Goal: Check status: Check status

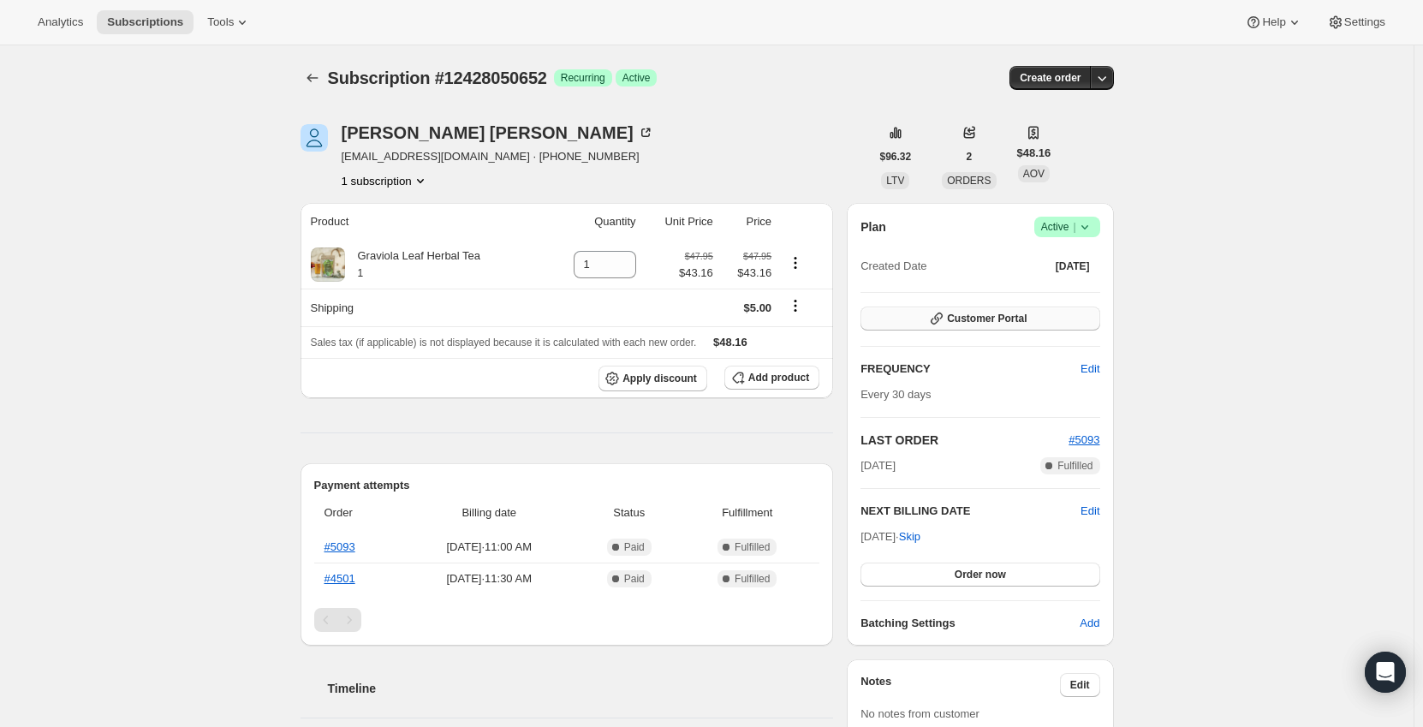
click at [996, 319] on span "Customer Portal" at bounding box center [987, 319] width 80 height 14
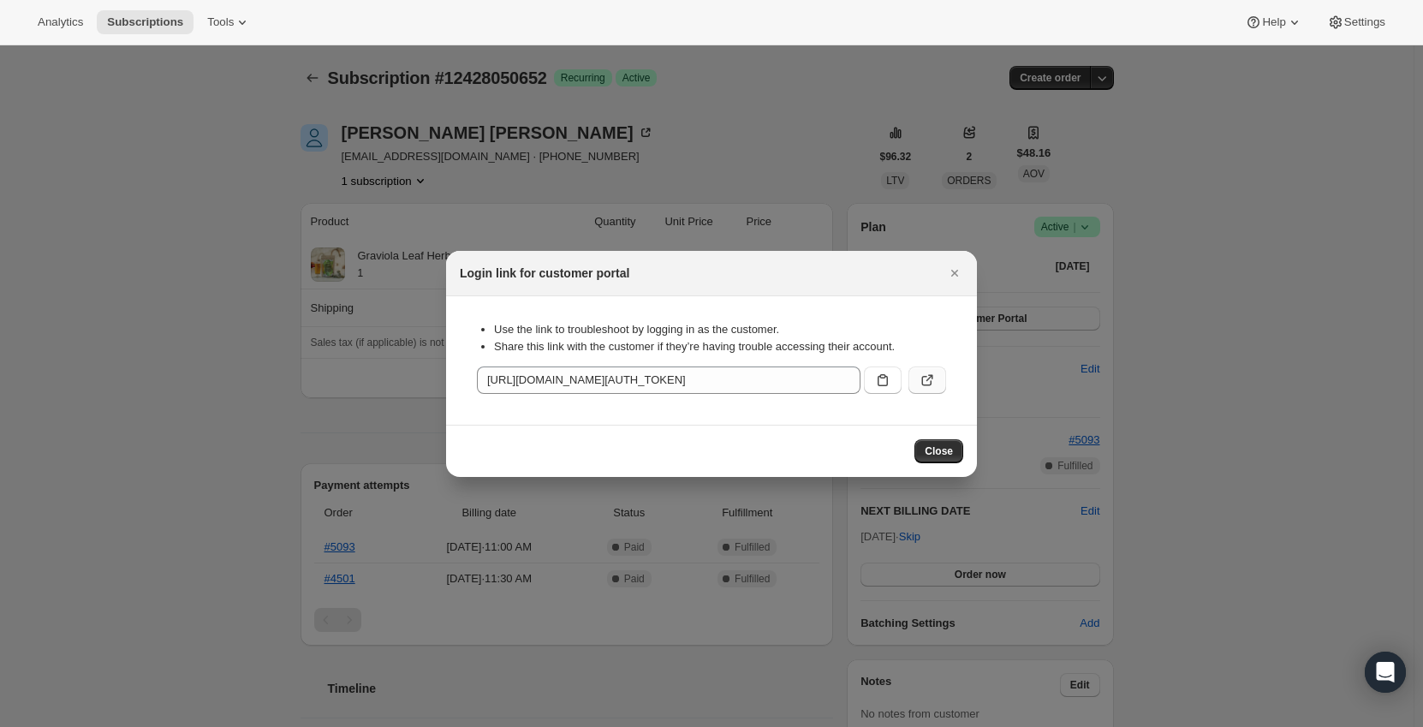
click at [938, 382] on button ":rc0:" at bounding box center [927, 379] width 38 height 27
click at [954, 275] on icon "Close" at bounding box center [954, 273] width 17 height 17
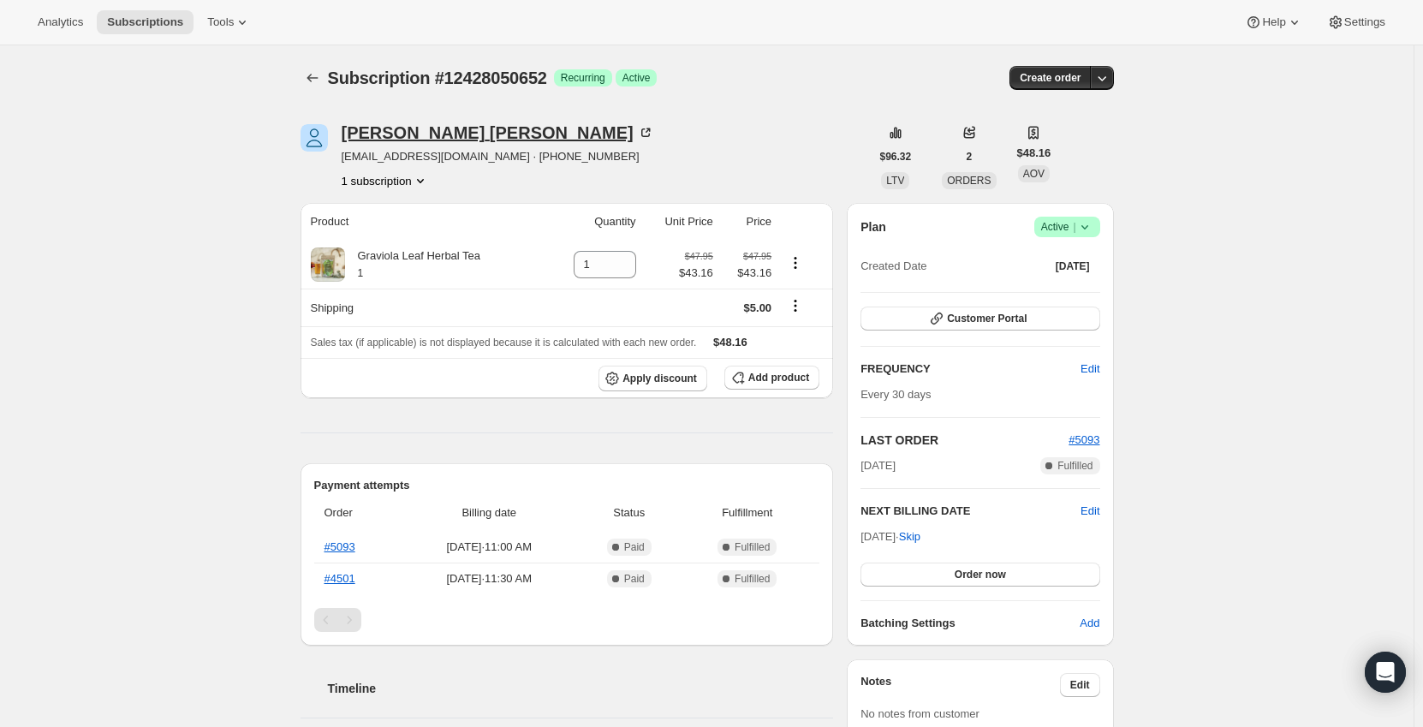
click at [444, 130] on div "Desiree Whitney" at bounding box center [498, 132] width 312 height 17
